Goal: Task Accomplishment & Management: Use online tool/utility

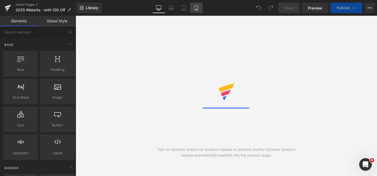
click at [198, 9] on icon at bounding box center [196, 8] width 3 height 5
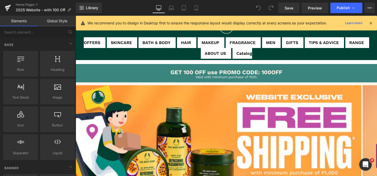
click at [372, 24] on icon at bounding box center [371, 23] width 5 height 5
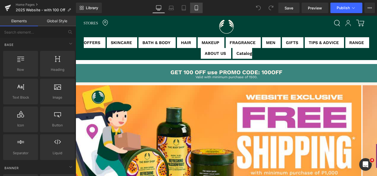
click at [197, 4] on link "Mobile" at bounding box center [196, 8] width 13 height 10
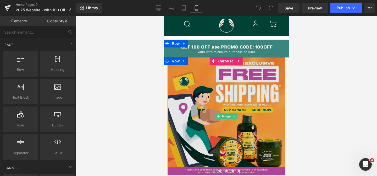
click at [203, 123] on img at bounding box center [226, 116] width 118 height 118
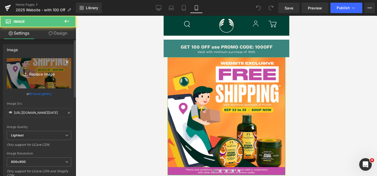
click at [47, 66] on link "Replace Image" at bounding box center [39, 73] width 64 height 30
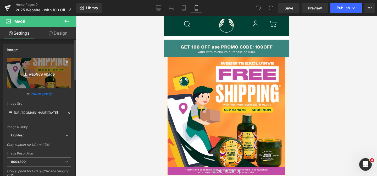
type input "C:\fakepath\COVER.jpg"
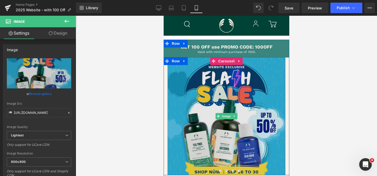
type input "[URL][DOMAIN_NAME]"
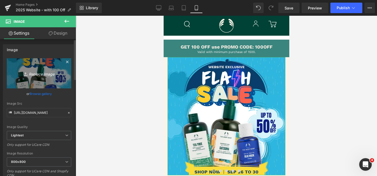
click at [47, 80] on link "Replace Image" at bounding box center [39, 73] width 64 height 30
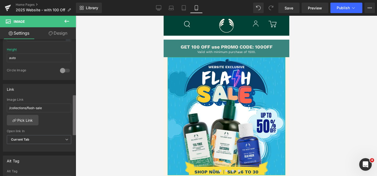
scroll to position [186, 0]
click at [74, 132] on b at bounding box center [74, 115] width 3 height 40
click at [15, 117] on link "Pick Link" at bounding box center [23, 119] width 32 height 10
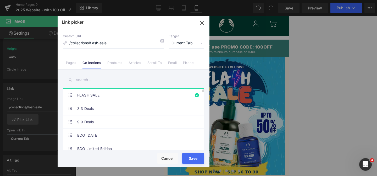
click at [106, 92] on link "FLASH SALE" at bounding box center [134, 95] width 115 height 13
click at [202, 158] on button "Save" at bounding box center [193, 158] width 22 height 10
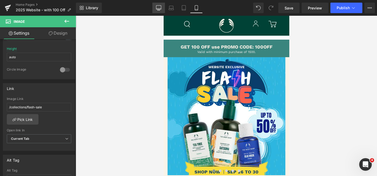
click at [158, 7] on icon at bounding box center [158, 7] width 5 height 5
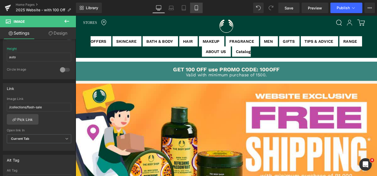
click at [199, 9] on icon at bounding box center [196, 7] width 5 height 5
type input "100"
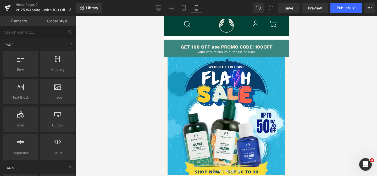
click at [334, 155] on div at bounding box center [227, 96] width 302 height 160
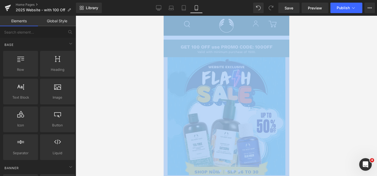
drag, startPoint x: 309, startPoint y: 126, endPoint x: 236, endPoint y: 194, distance: 99.7
click at [236, 176] on html "You are previewing how the will restyle your page. You can not edit Elements in…" at bounding box center [188, 88] width 377 height 176
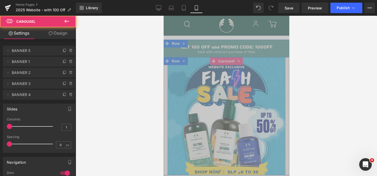
click at [219, 171] on button at bounding box center [220, 170] width 6 height 5
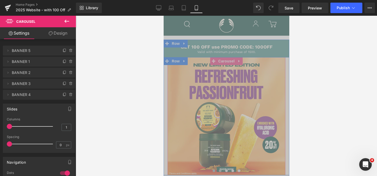
click at [214, 171] on span at bounding box center [213, 170] width 3 height 3
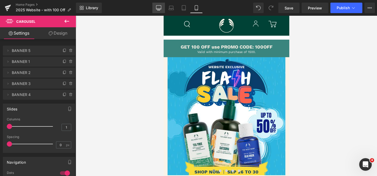
click at [159, 10] on icon at bounding box center [158, 10] width 3 height 0
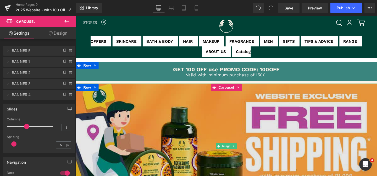
click at [185, 116] on img at bounding box center [234, 153] width 317 height 132
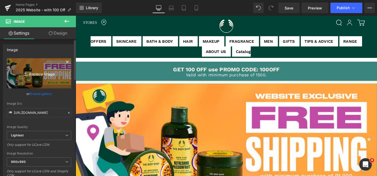
click at [50, 76] on icon "Replace Image" at bounding box center [39, 73] width 42 height 7
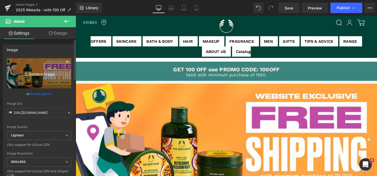
type input "C:\fakepath\FS_Desktop copy (1).jpg"
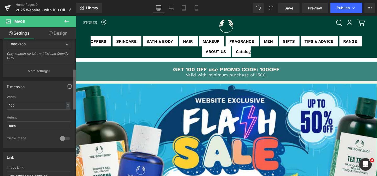
type input "[URL][DOMAIN_NAME]"
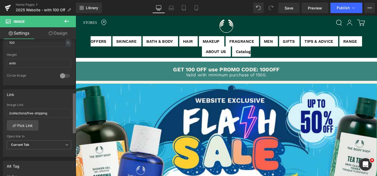
click at [70, 129] on div "Image [URL][DOMAIN_NAME] Replace Image Upload image or Browse gallery Image Src…" at bounding box center [38, 108] width 76 height 139
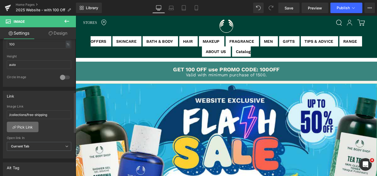
click at [22, 129] on link "Pick Link" at bounding box center [23, 127] width 32 height 10
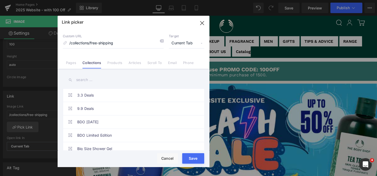
click at [105, 81] on input "text" at bounding box center [133, 80] width 141 height 12
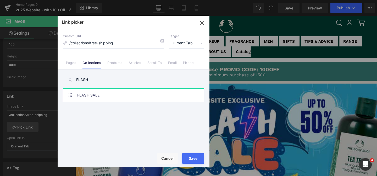
type input "FLASH"
click at [109, 94] on link "FLASH SALE" at bounding box center [134, 95] width 115 height 13
type input "/collections/flash-sale"
click at [191, 157] on div "Loading Product Data" at bounding box center [189, 155] width 38 height 6
click at [190, 159] on button "Save" at bounding box center [193, 158] width 22 height 10
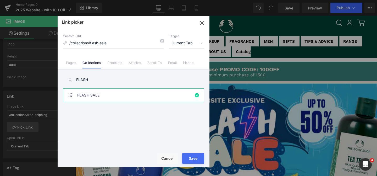
type input "/collections/flash-sale"
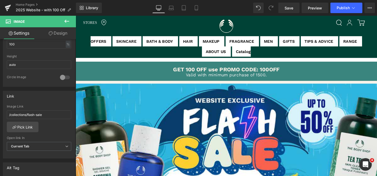
click at [278, 9] on div "Save Preview Publish Scheduled View Live Page View with current Template Save T…" at bounding box center [326, 8] width 101 height 10
click at [290, 9] on span "Save" at bounding box center [289, 8] width 9 height 6
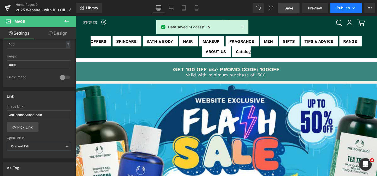
click at [343, 10] on button "Publish" at bounding box center [347, 8] width 32 height 10
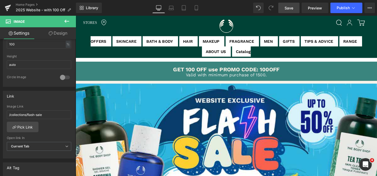
click at [370, 11] on button "View Live Page View with current Template Save Template to Library Schedule Pub…" at bounding box center [370, 8] width 10 height 10
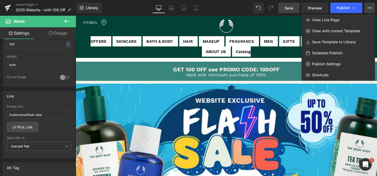
click at [339, 51] on span "Schedule Publish" at bounding box center [327, 53] width 30 height 5
select select
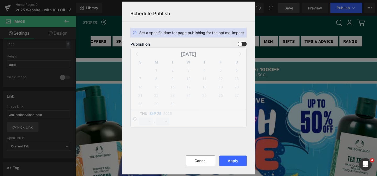
click at [240, 45] on span at bounding box center [242, 44] width 9 height 5
click at [0, 0] on input "checkbox" at bounding box center [0, 0] width 0 height 0
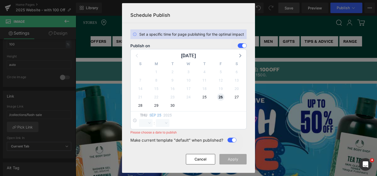
click at [221, 97] on span "26" at bounding box center [220, 96] width 7 height 7
select select "23"
select select "4"
click at [140, 122] on select "00 01 02 03 04 05 06 07 08 09 10 11 12 13 14 15 16 17 18 19 20 21 22 23" at bounding box center [146, 123] width 14 height 8
click at [139, 119] on select "00 01 02 03 04 05 06 07 08 09 10 11 12 13 14 15 16 17 18 19 20 21 22 23" at bounding box center [146, 123] width 14 height 8
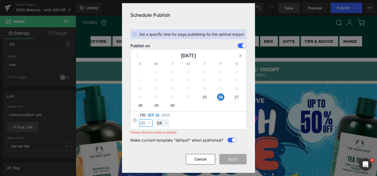
select select "0"
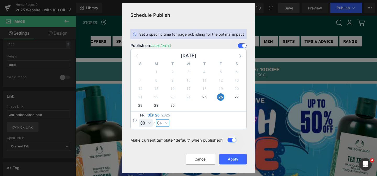
click at [164, 124] on select "00 01 02 03 04 05 06 07 08 09 10 11 12 13 14 15 16 17 18 19 20 21 22 23 24 25 2…" at bounding box center [163, 123] width 14 height 8
click at [156, 119] on select "00 01 02 03 04 05 06 07 08 09 10 11 12 13 14 15 16 17 18 19 20 21 22 23 24 25 2…" at bounding box center [163, 123] width 14 height 8
select select "1"
click at [234, 161] on button "Apply" at bounding box center [233, 159] width 27 height 10
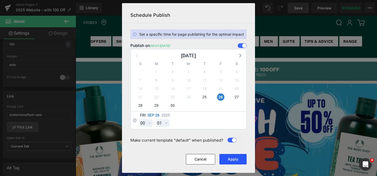
click at [233, 160] on button "Apply" at bounding box center [233, 159] width 27 height 10
